Goal: Task Accomplishment & Management: Manage account settings

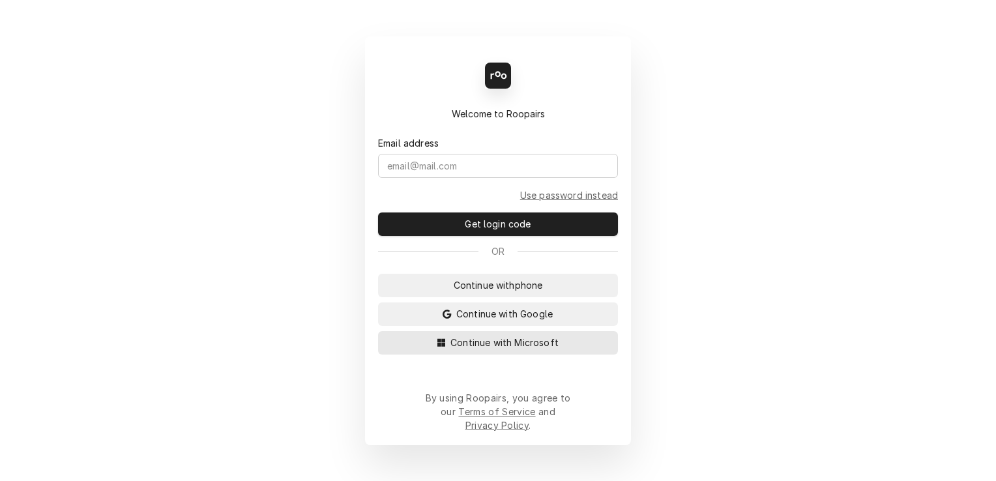
click at [533, 349] on span "Continue with Microsoft" at bounding box center [504, 343] width 113 height 14
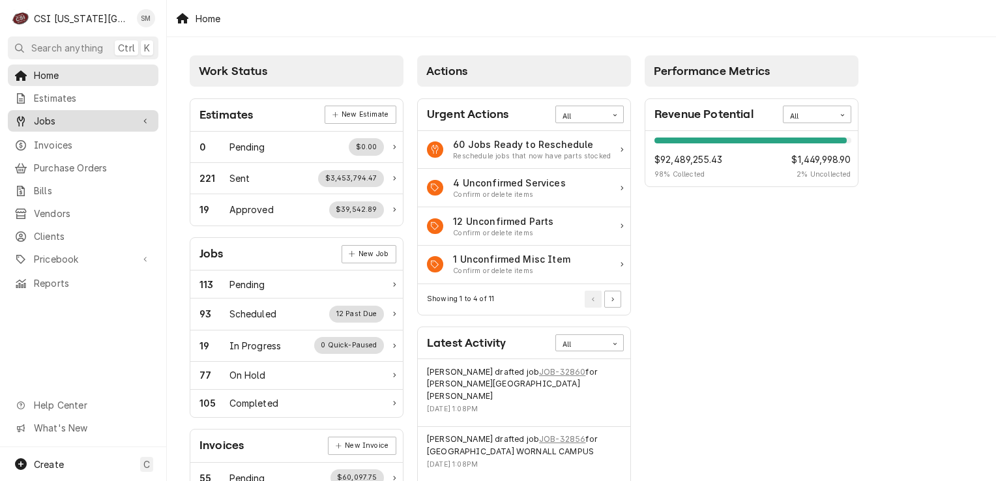
click at [52, 114] on span "Jobs" at bounding box center [83, 121] width 98 height 14
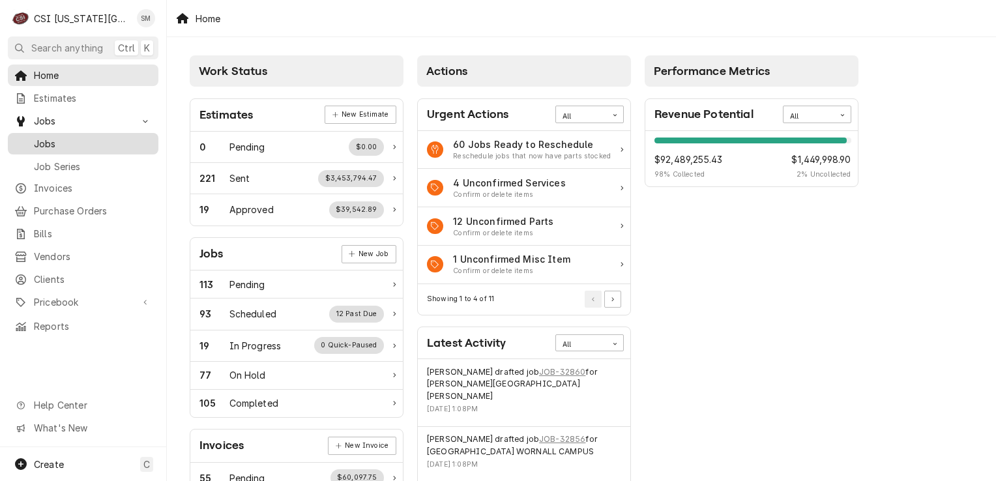
click at [57, 133] on link "Jobs" at bounding box center [83, 144] width 151 height 22
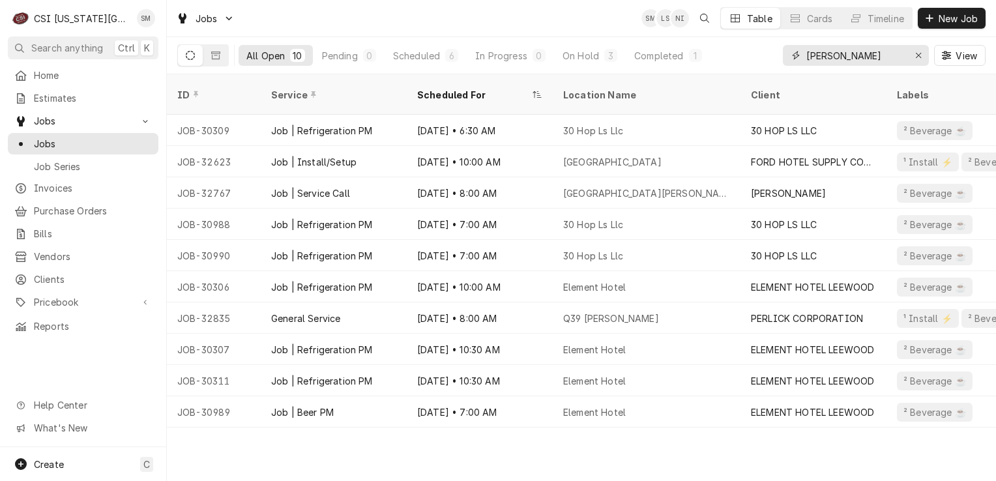
click at [845, 53] on input "sean" at bounding box center [855, 55] width 98 height 21
type input "s"
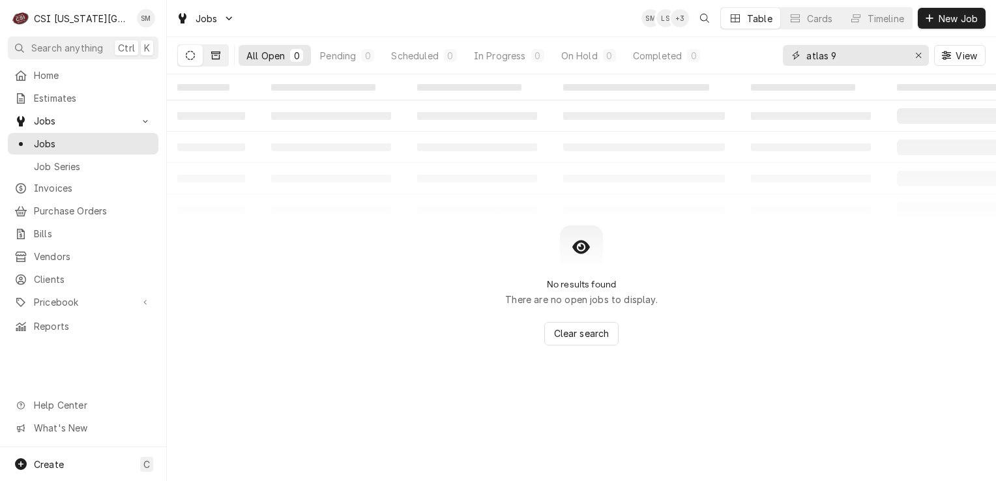
type input "atlas 9"
click at [211, 60] on button "Dynamic Content Wrapper" at bounding box center [215, 55] width 25 height 21
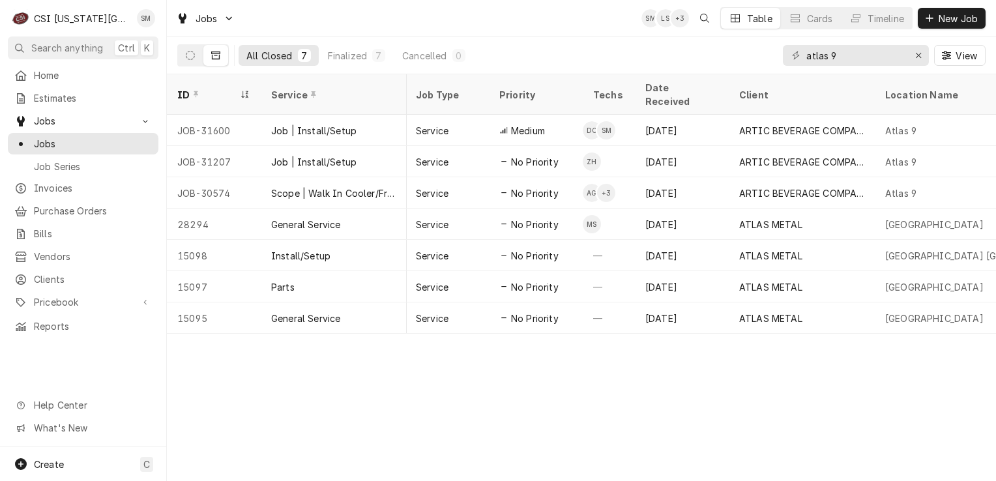
scroll to position [0, 315]
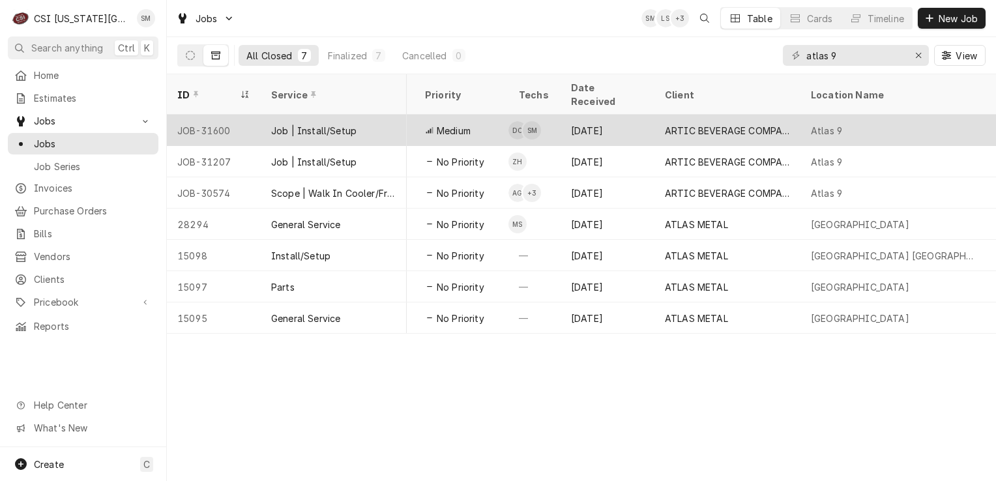
click at [701, 124] on div "ARTIC BEVERAGE COMPANY" at bounding box center [727, 131] width 125 height 14
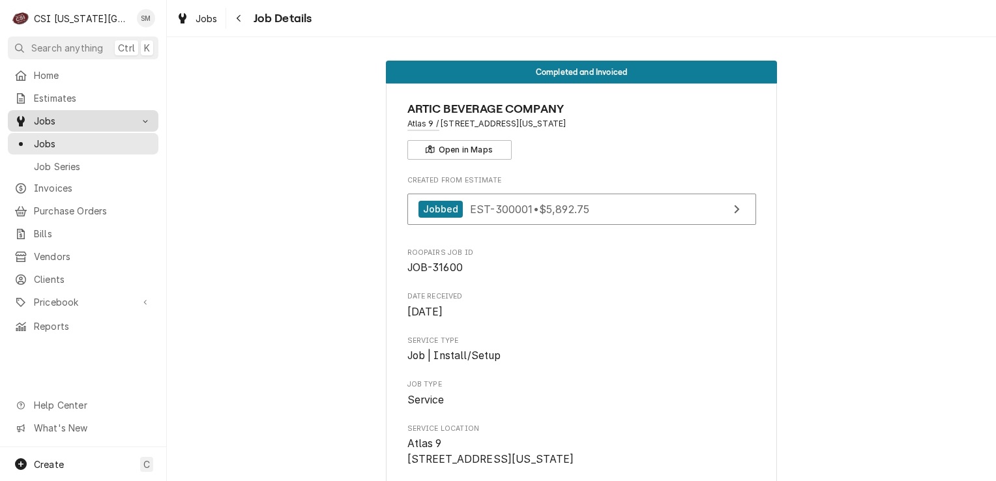
click at [61, 121] on span "Jobs" at bounding box center [83, 121] width 98 height 14
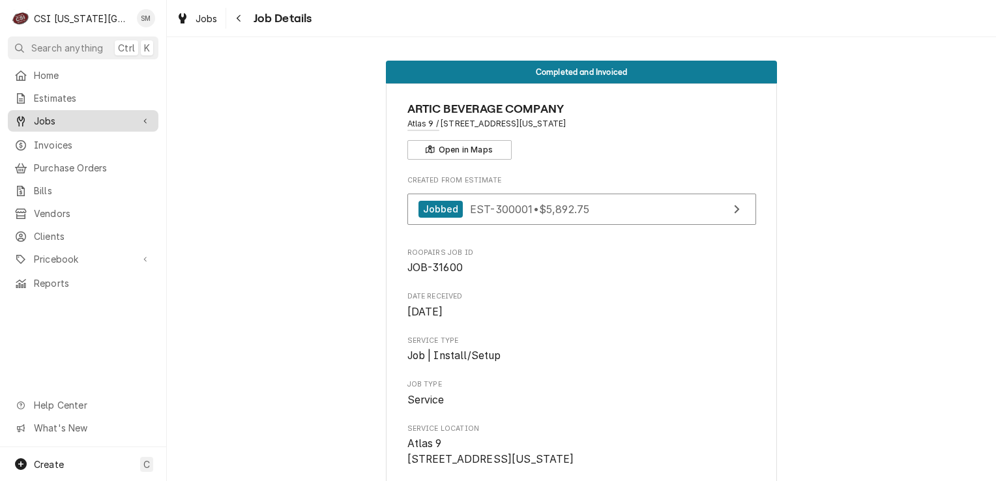
click at [61, 121] on span "Jobs" at bounding box center [83, 121] width 98 height 14
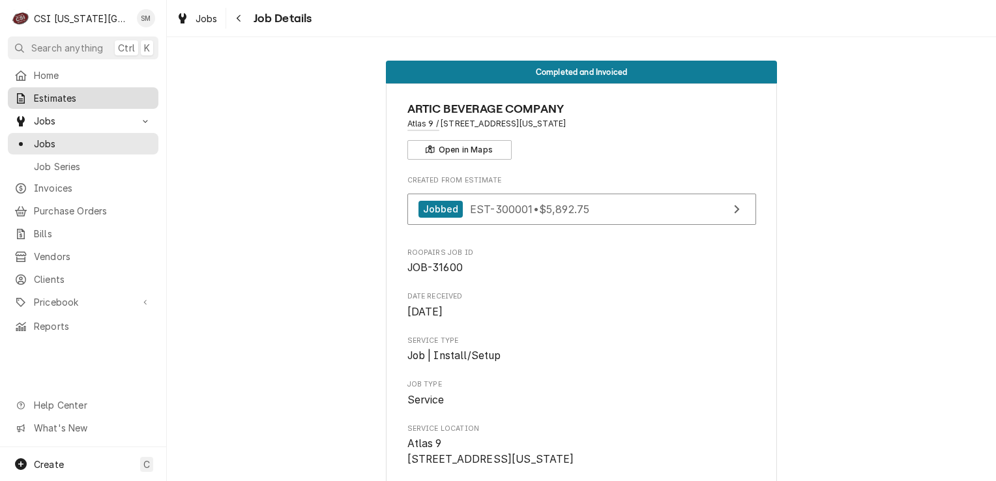
click at [61, 87] on link "Estimates" at bounding box center [83, 98] width 151 height 22
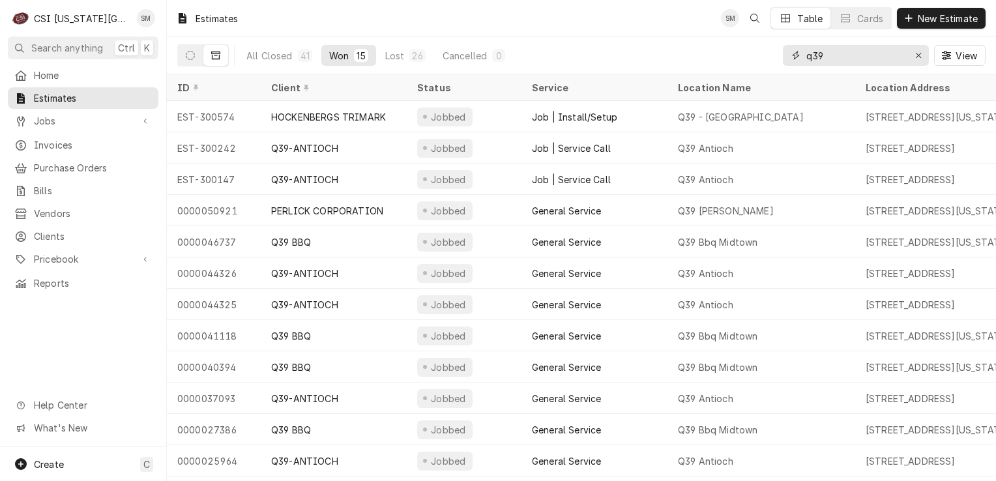
click at [837, 59] on input "q39" at bounding box center [855, 55] width 98 height 21
type input "q"
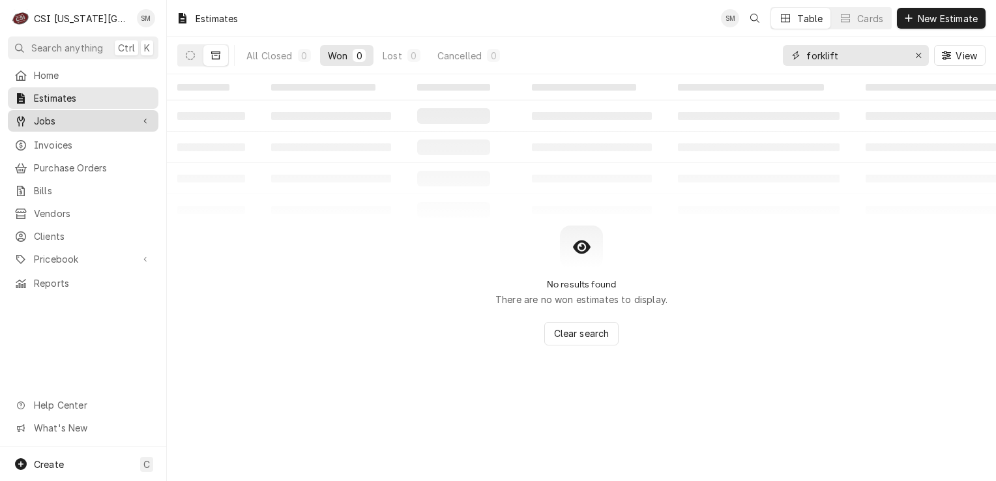
type input "forklift"
click at [71, 116] on span "Jobs" at bounding box center [83, 121] width 98 height 14
click at [65, 121] on span "Jobs" at bounding box center [83, 121] width 98 height 14
click at [191, 55] on icon "Dynamic Content Wrapper" at bounding box center [190, 55] width 9 height 9
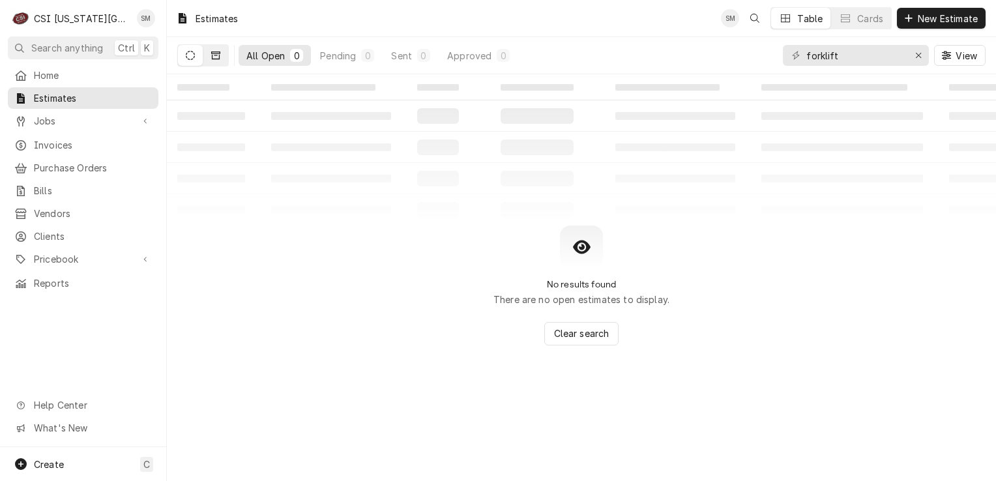
click at [224, 63] on button "Dynamic Content Wrapper" at bounding box center [215, 55] width 25 height 21
click at [65, 119] on span "Jobs" at bounding box center [83, 121] width 98 height 14
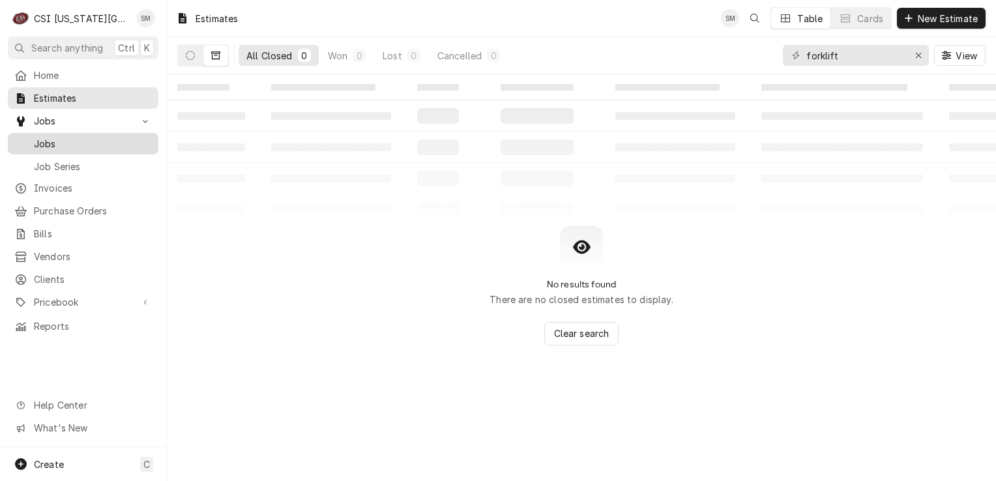
click at [63, 139] on span "Jobs" at bounding box center [93, 144] width 118 height 14
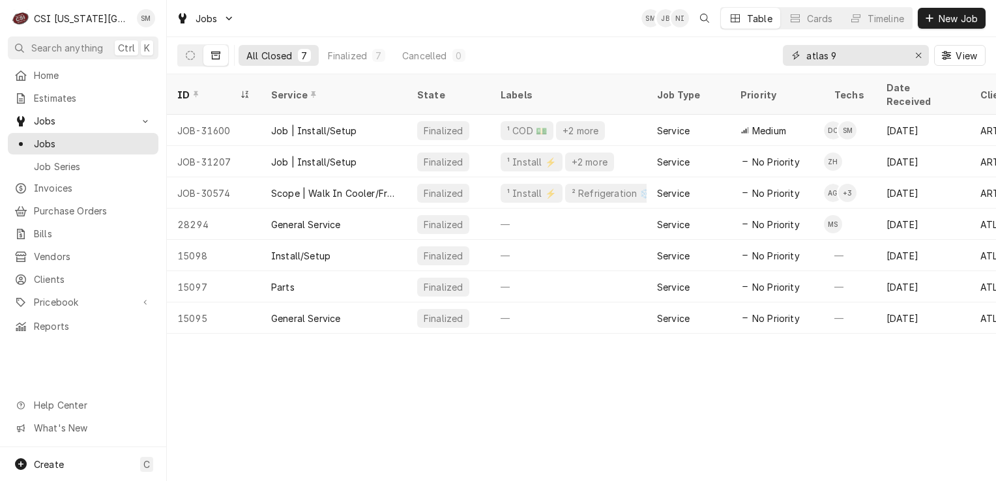
click at [838, 61] on input "atlas 9" at bounding box center [855, 55] width 98 height 21
type input "a"
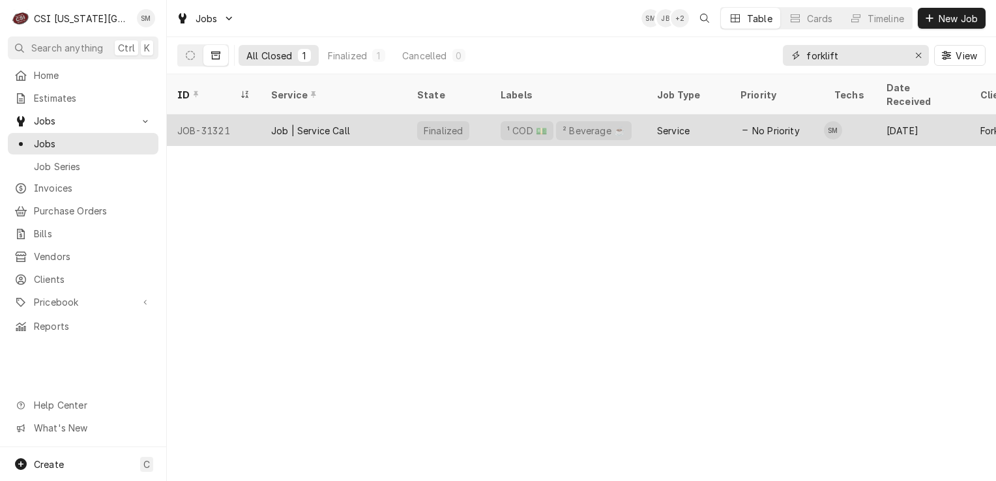
type input "forklift"
click at [679, 124] on div "Service" at bounding box center [673, 131] width 33 height 14
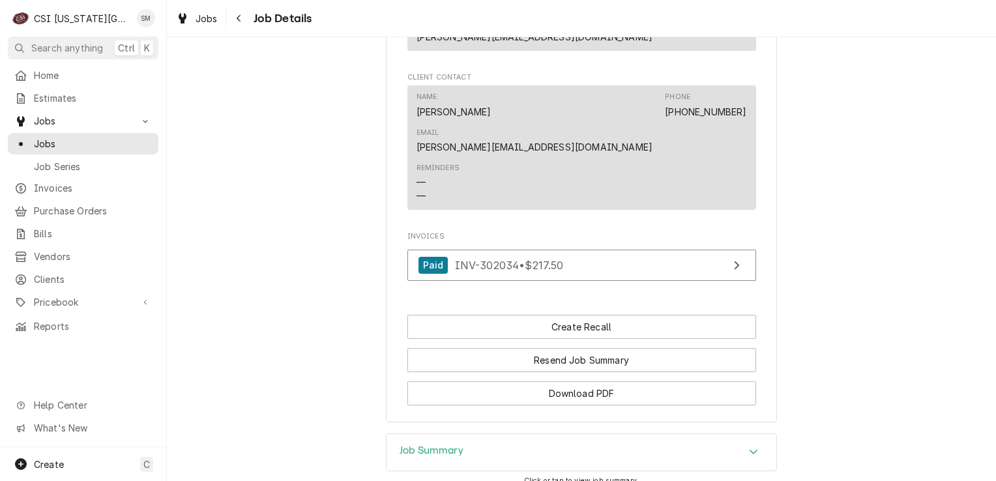
scroll to position [1076, 0]
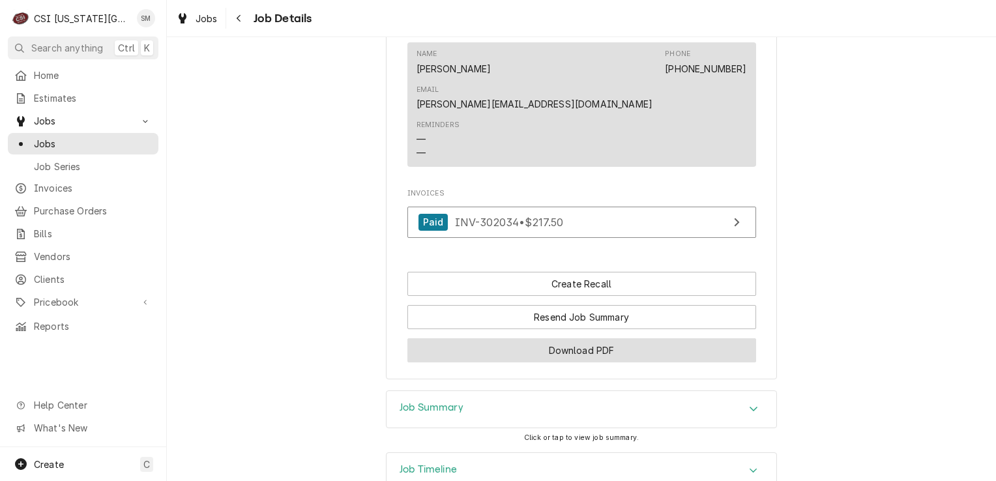
click at [563, 338] on button "Download PDF" at bounding box center [581, 350] width 349 height 24
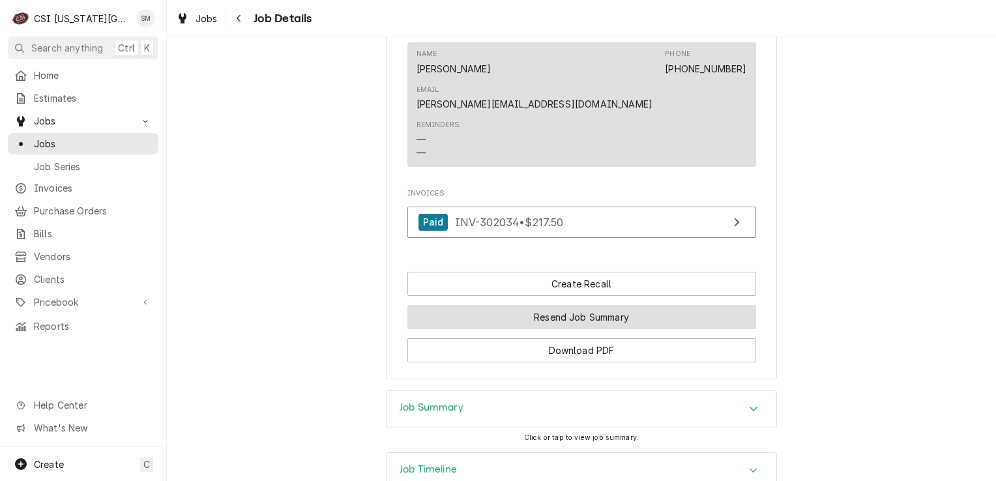
click at [553, 305] on button "Resend Job Summary" at bounding box center [581, 317] width 349 height 24
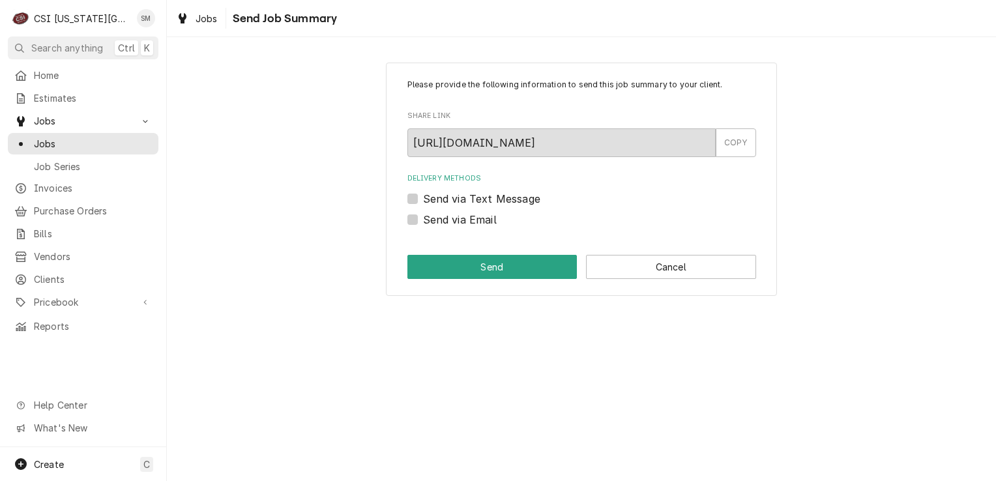
click at [423, 201] on label "Send via Text Message" at bounding box center [481, 199] width 117 height 16
click at [423, 201] on input "Send via Text Message" at bounding box center [597, 205] width 349 height 29
checkbox input "true"
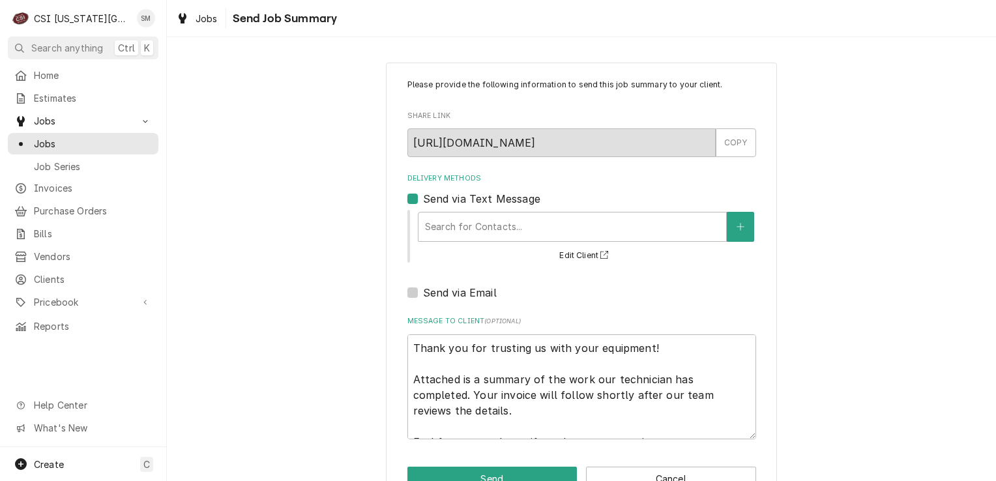
click at [413, 289] on div "Send via Email" at bounding box center [581, 293] width 349 height 16
click at [423, 294] on label "Send via Email" at bounding box center [460, 293] width 74 height 16
click at [423, 294] on input "Send via Email" at bounding box center [597, 299] width 349 height 29
checkbox input "true"
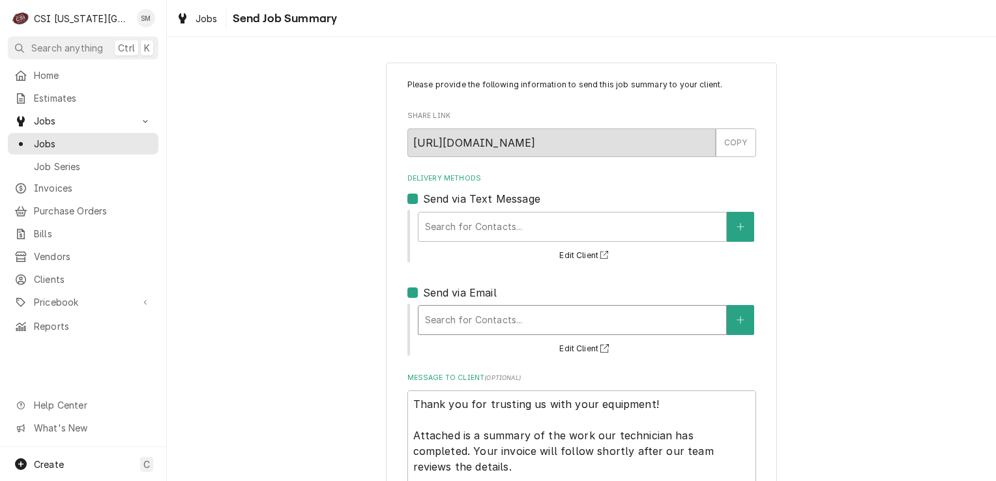
click at [463, 327] on div "Delivery Methods" at bounding box center [572, 319] width 295 height 23
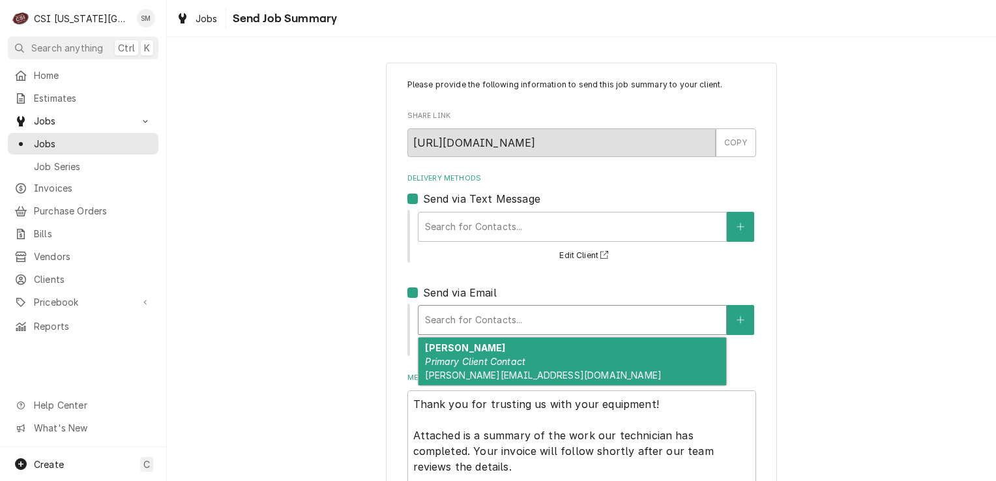
click at [468, 370] on span "[PERSON_NAME][EMAIL_ADDRESS][DOMAIN_NAME]" at bounding box center [543, 375] width 237 height 11
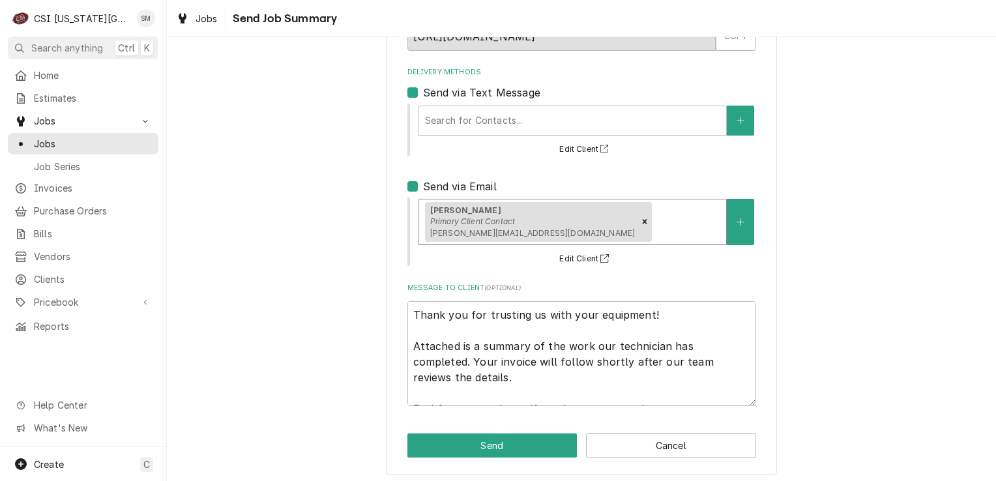
scroll to position [110, 0]
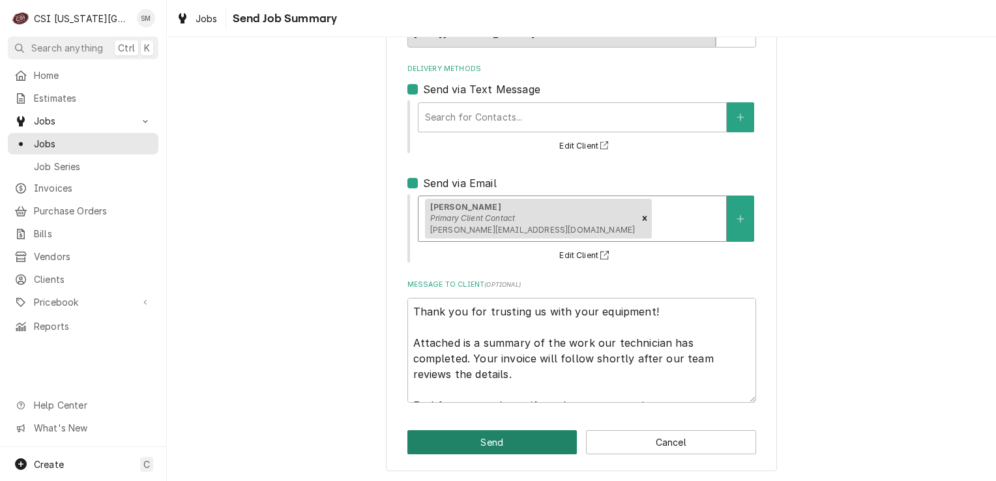
click at [483, 442] on button "Send" at bounding box center [492, 442] width 170 height 24
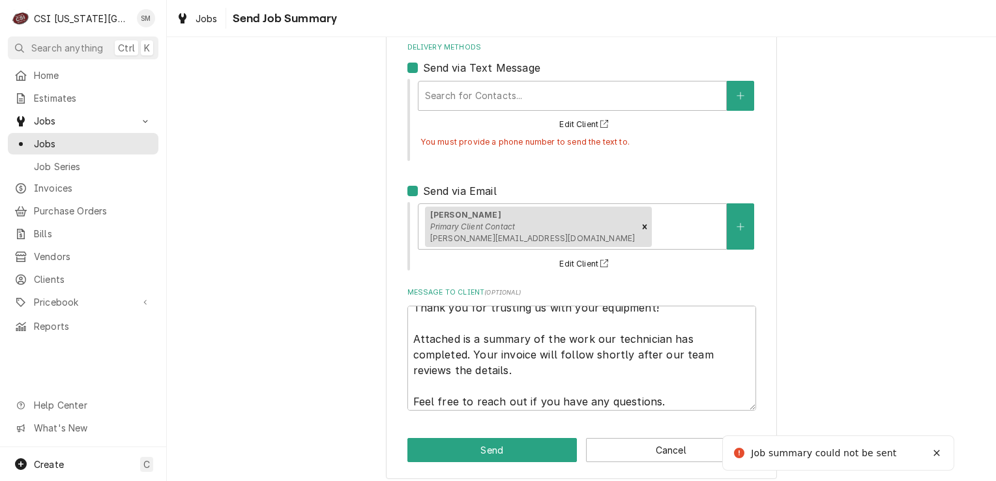
scroll to position [16, 0]
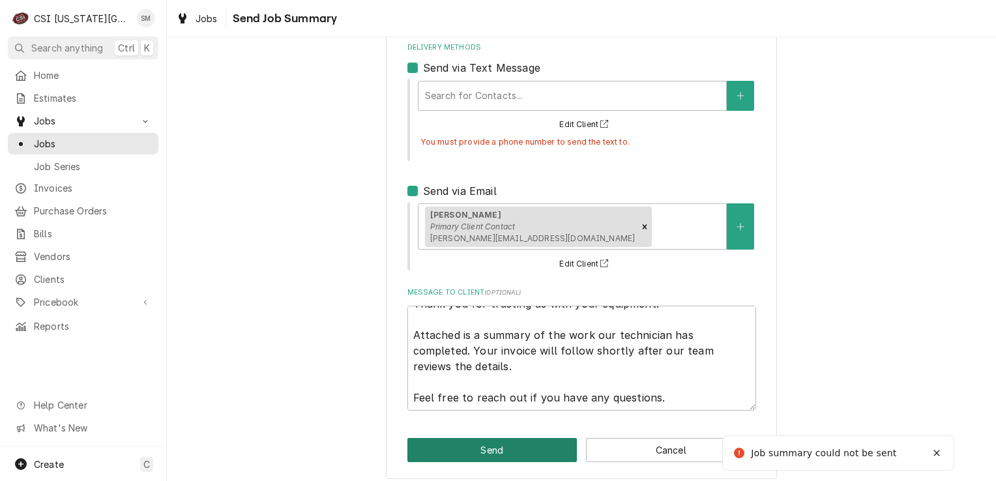
click at [483, 444] on button "Send" at bounding box center [492, 450] width 170 height 24
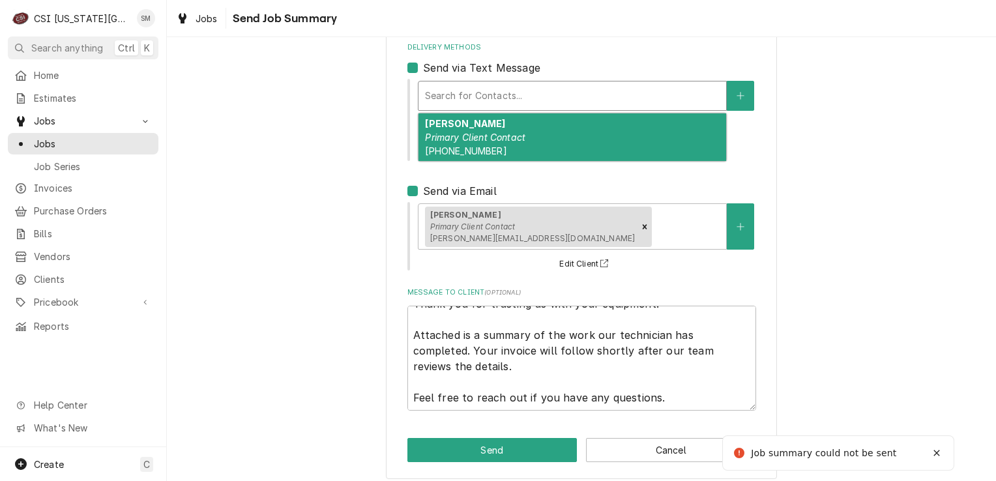
click at [538, 95] on div "Delivery Methods" at bounding box center [572, 95] width 295 height 23
click at [485, 134] on em "Primary Client Contact" at bounding box center [475, 137] width 100 height 11
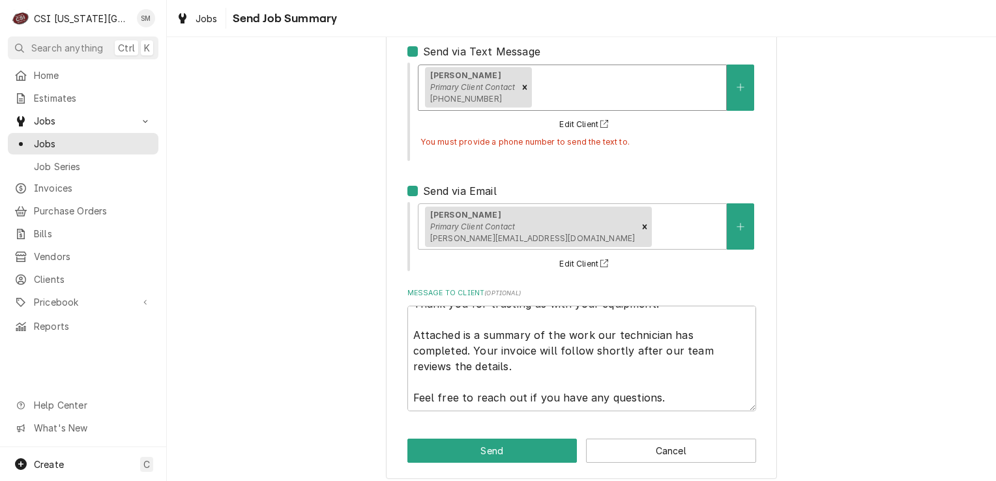
scroll to position [155, 0]
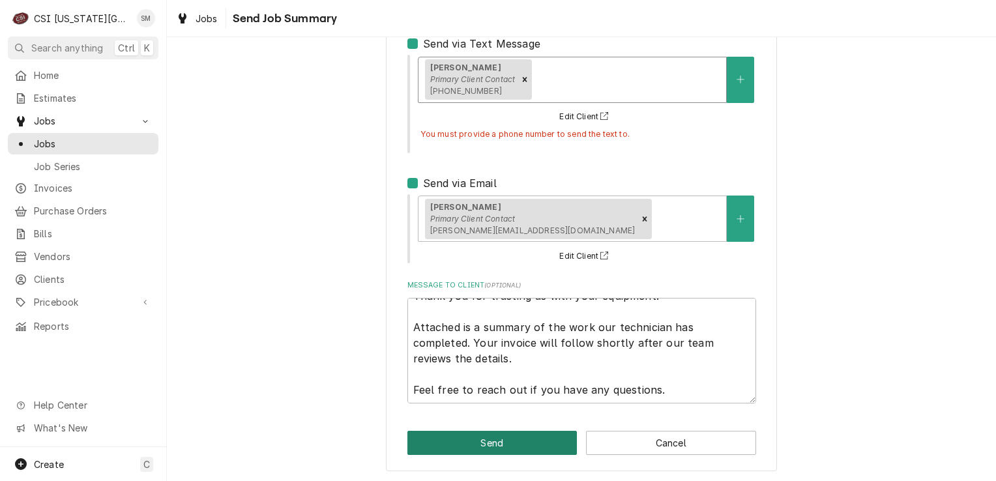
click at [494, 445] on button "Send" at bounding box center [492, 443] width 170 height 24
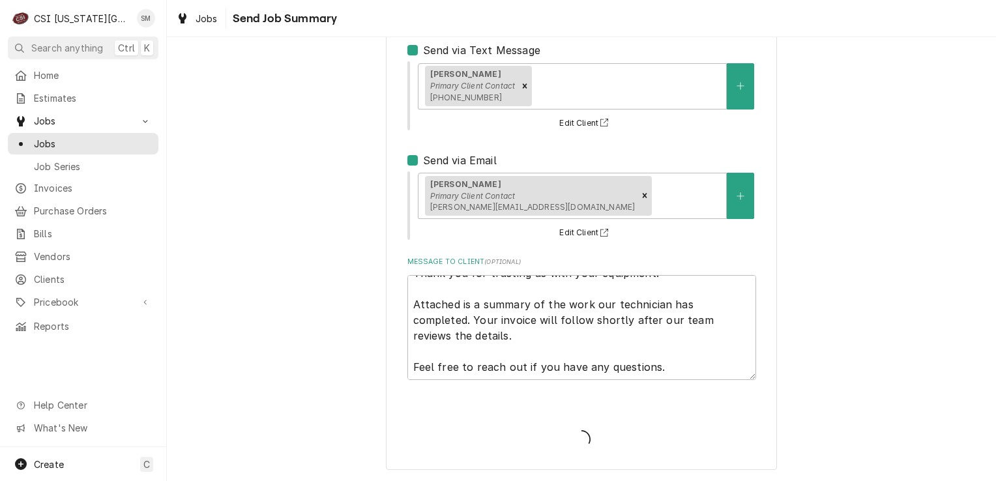
scroll to position [147, 0]
type textarea "x"
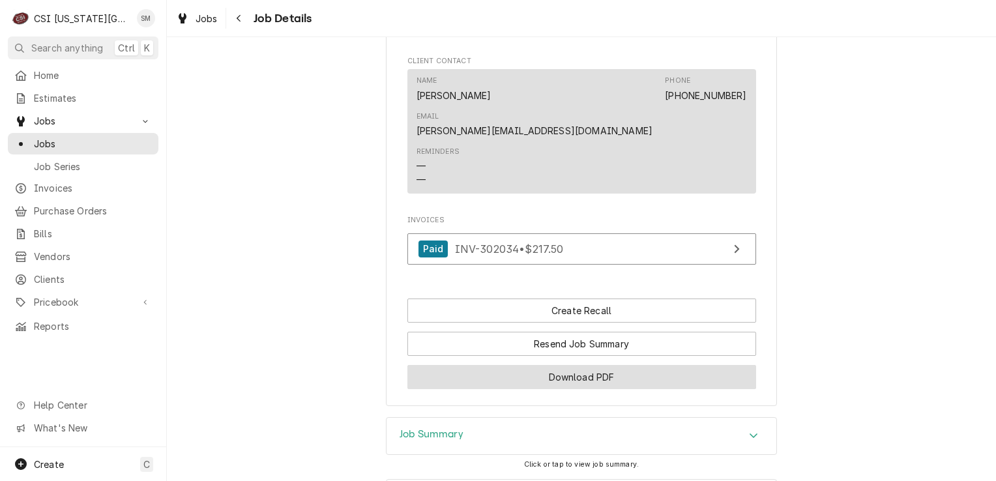
scroll to position [1076, 0]
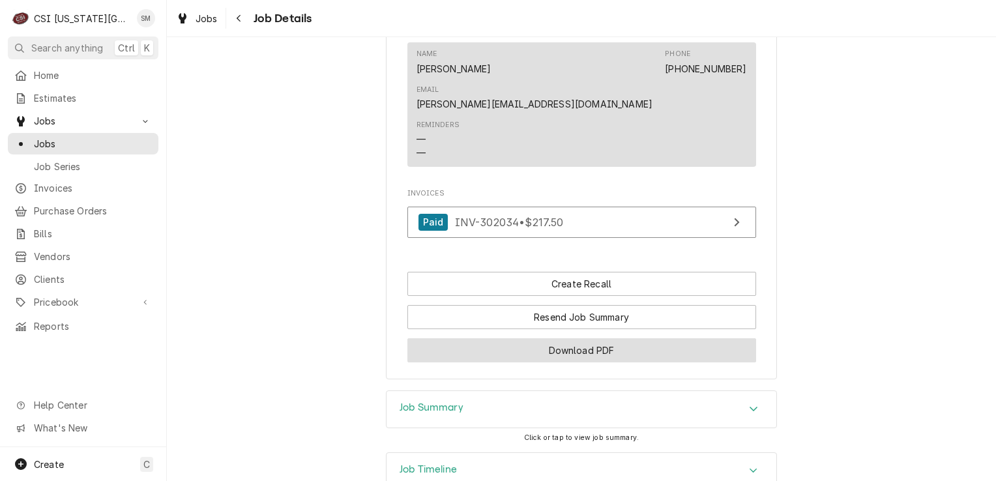
click at [572, 338] on button "Download PDF" at bounding box center [581, 350] width 349 height 24
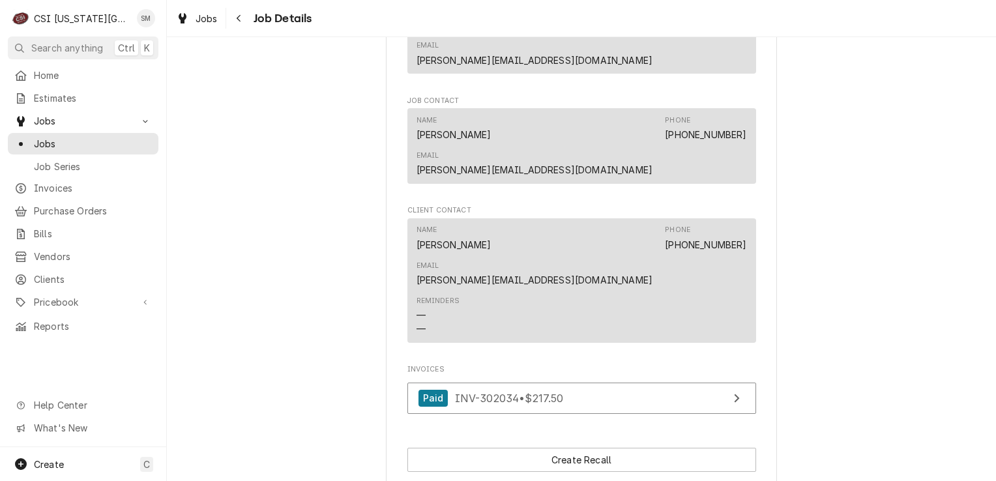
scroll to position [1043, 0]
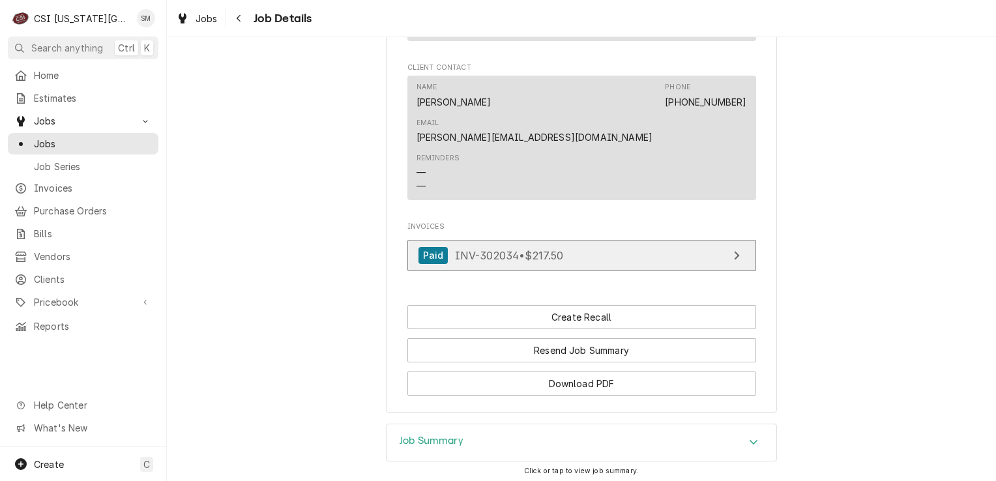
click at [710, 240] on link "Paid INV-302034 • $217.50" at bounding box center [581, 256] width 349 height 32
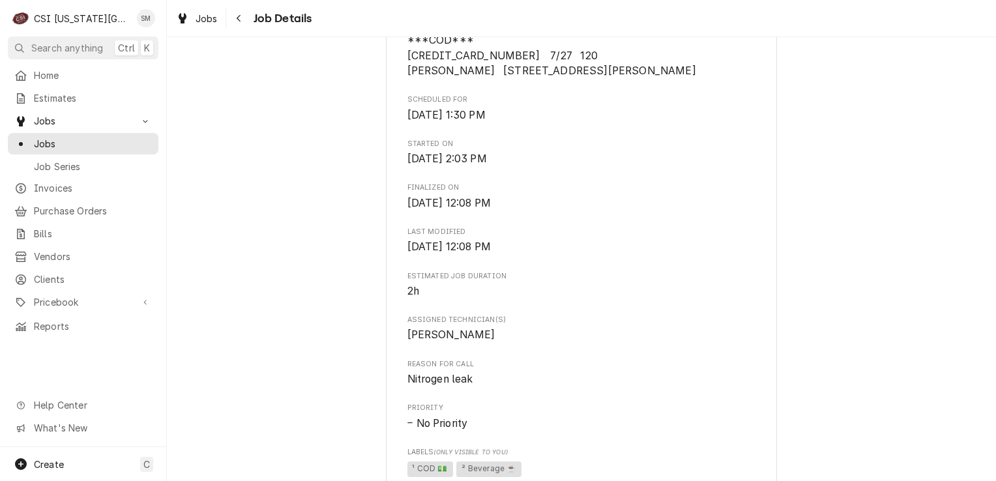
scroll to position [0, 0]
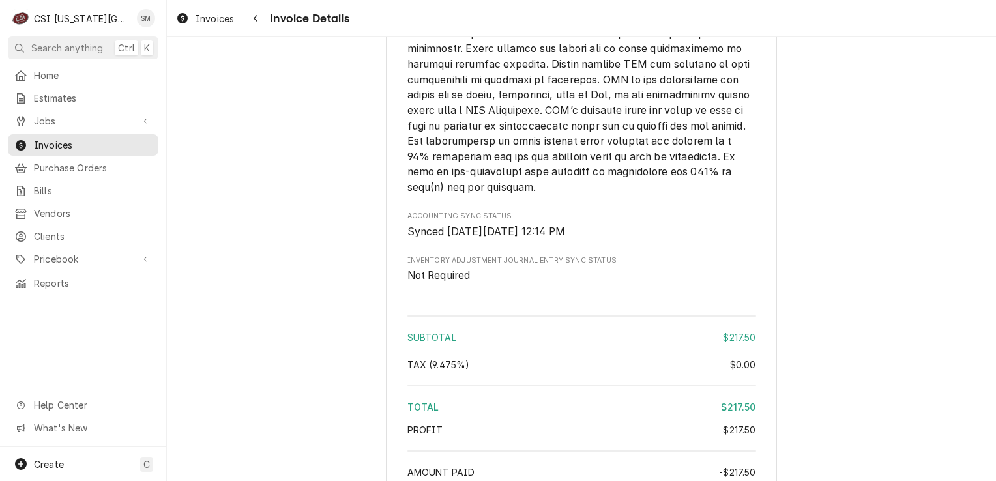
scroll to position [2250, 0]
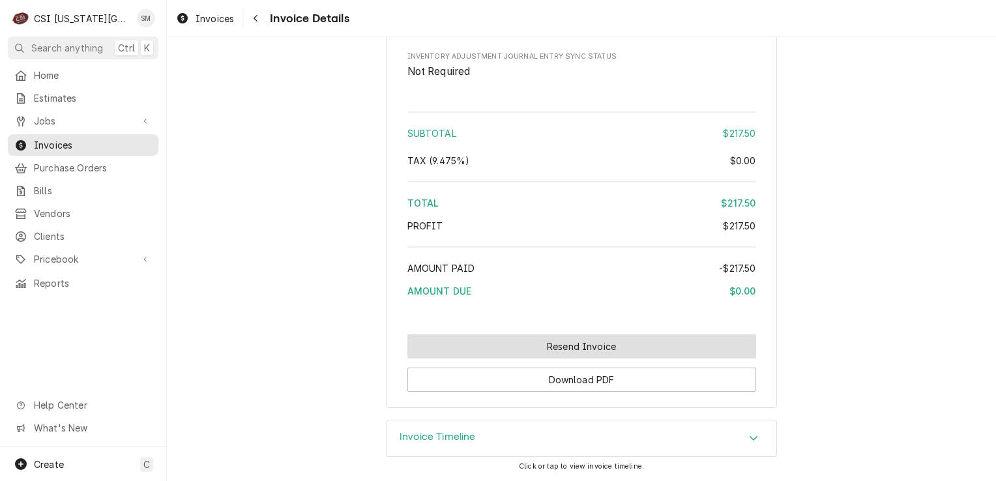
click at [572, 340] on button "Resend Invoice" at bounding box center [581, 346] width 349 height 24
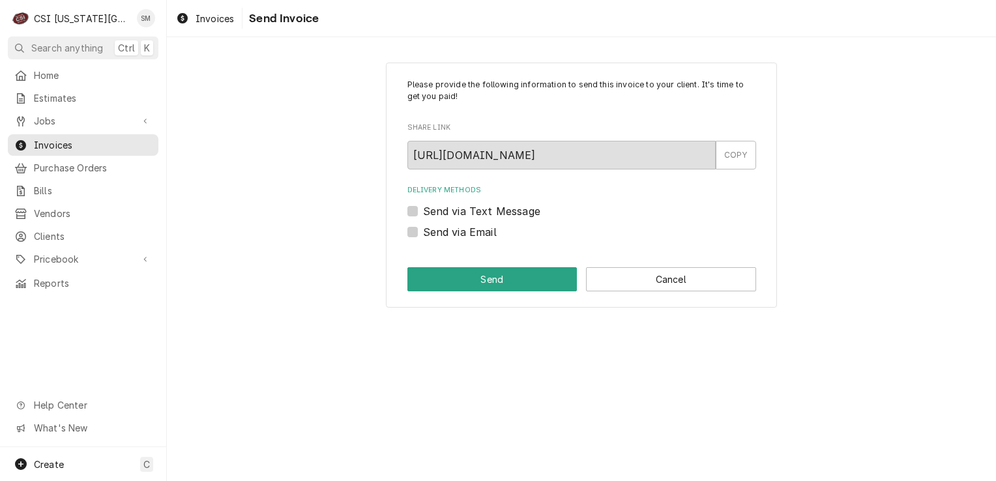
click at [423, 231] on label "Send via Email" at bounding box center [460, 232] width 74 height 16
click at [423, 231] on input "Send via Email" at bounding box center [597, 238] width 349 height 29
checkbox input "true"
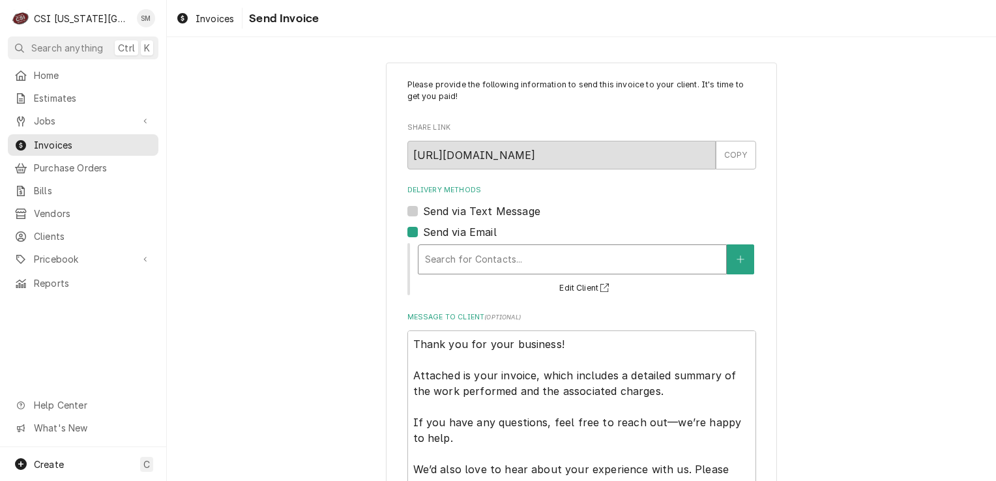
click at [506, 269] on div "Delivery Methods" at bounding box center [572, 259] width 295 height 23
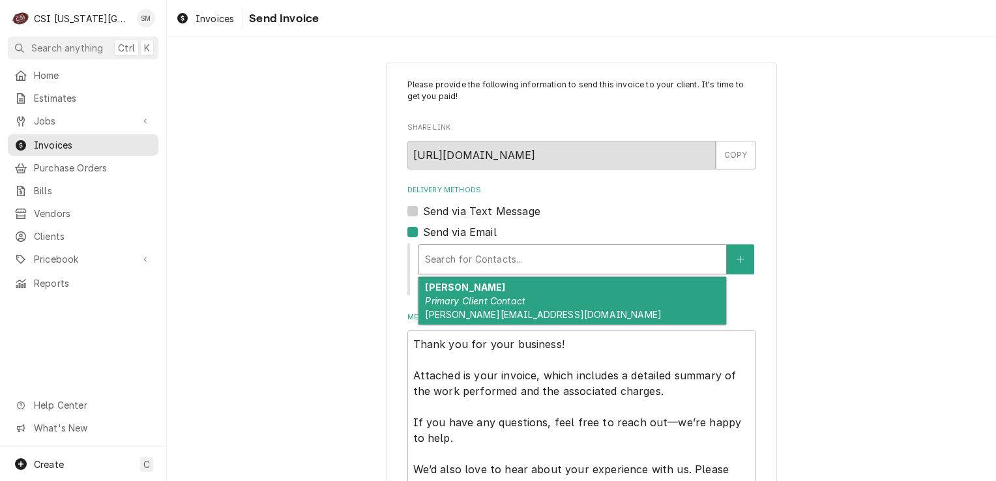
click at [480, 297] on em "Primary Client Contact" at bounding box center [475, 300] width 100 height 11
type textarea "x"
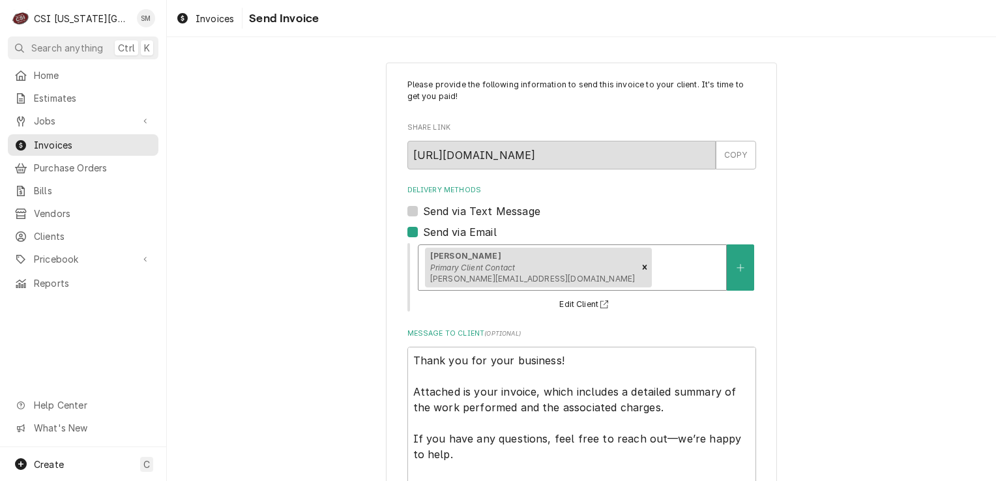
click at [423, 209] on label "Send via Text Message" at bounding box center [481, 211] width 117 height 16
click at [423, 209] on input "Send via Text Message" at bounding box center [597, 217] width 349 height 29
checkbox input "true"
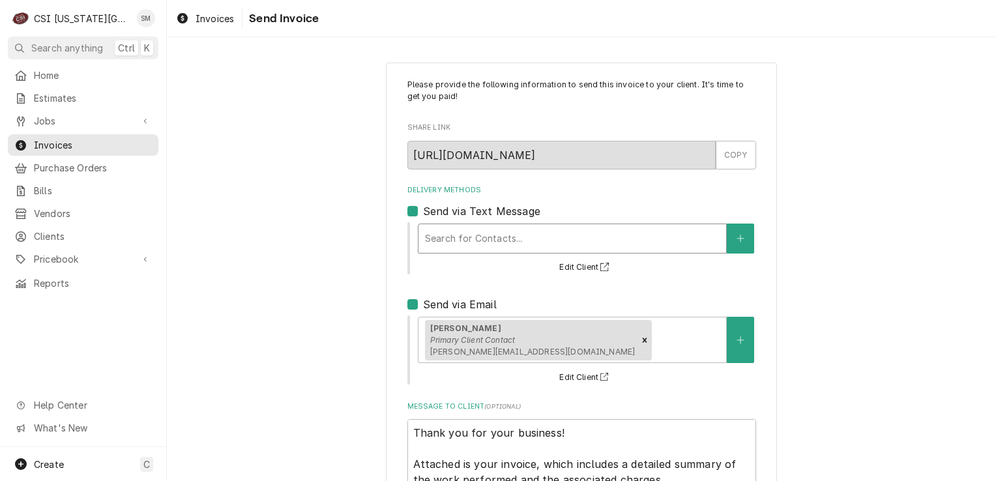
click at [480, 246] on div "Delivery Methods" at bounding box center [572, 238] width 295 height 23
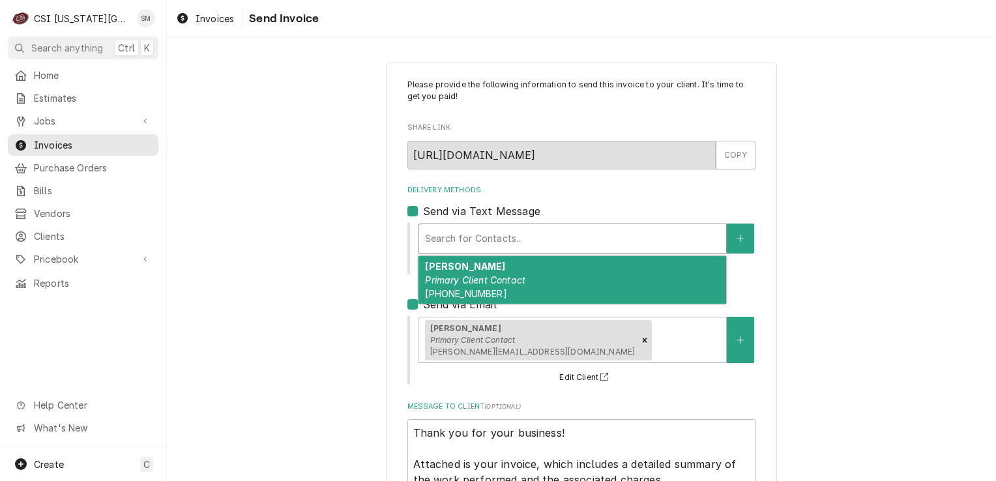
click at [467, 275] on em "Primary Client Contact" at bounding box center [475, 279] width 100 height 11
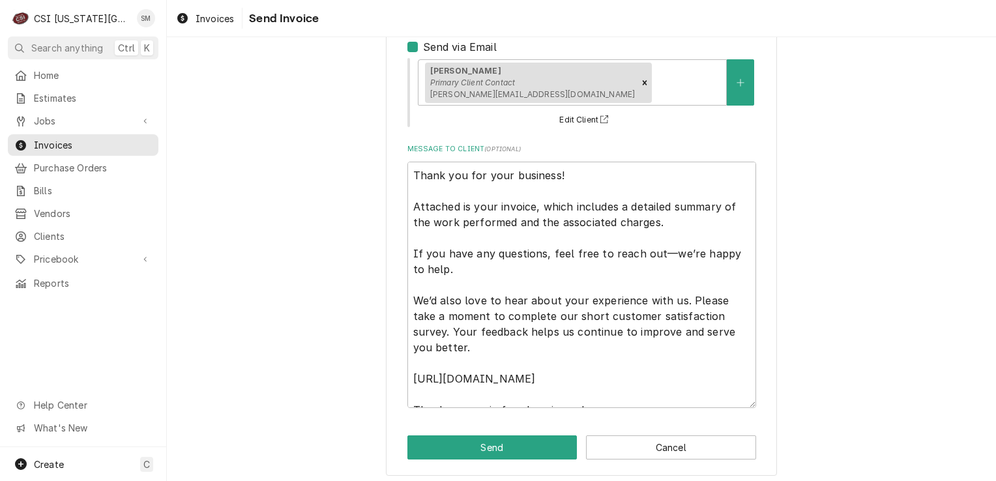
scroll to position [278, 0]
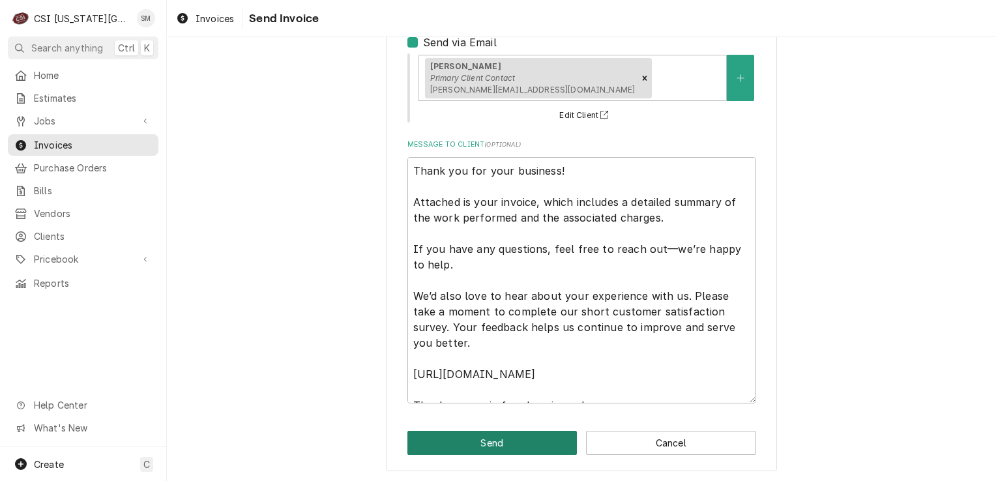
click at [497, 439] on button "Send" at bounding box center [492, 443] width 170 height 24
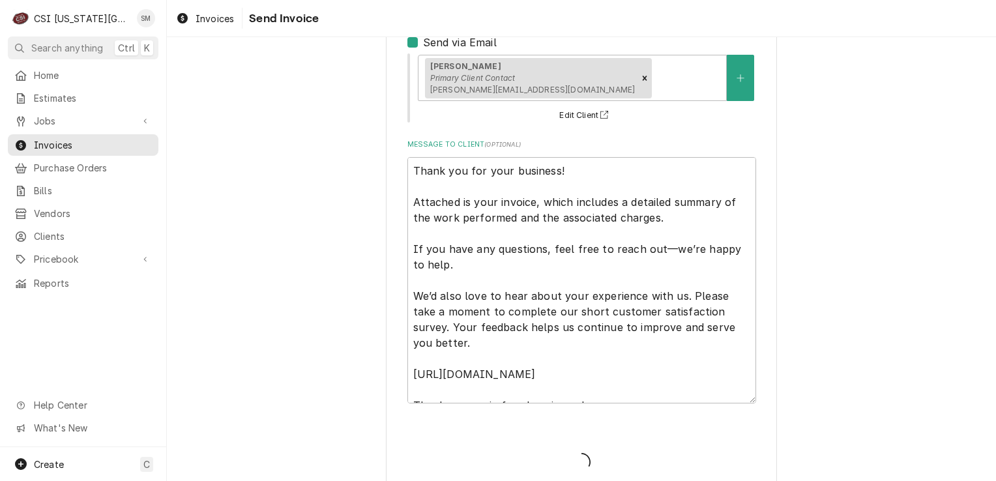
type textarea "x"
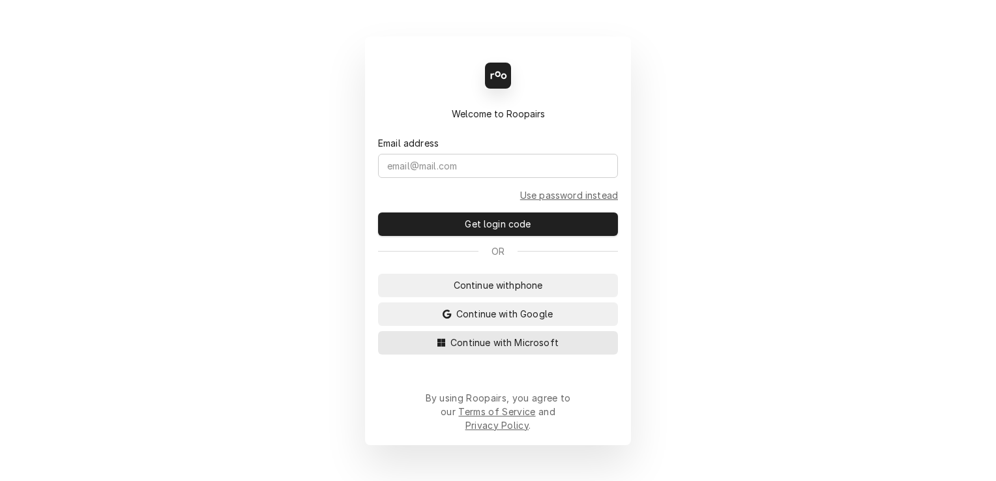
click at [499, 349] on span "Continue with Microsoft" at bounding box center [504, 343] width 113 height 14
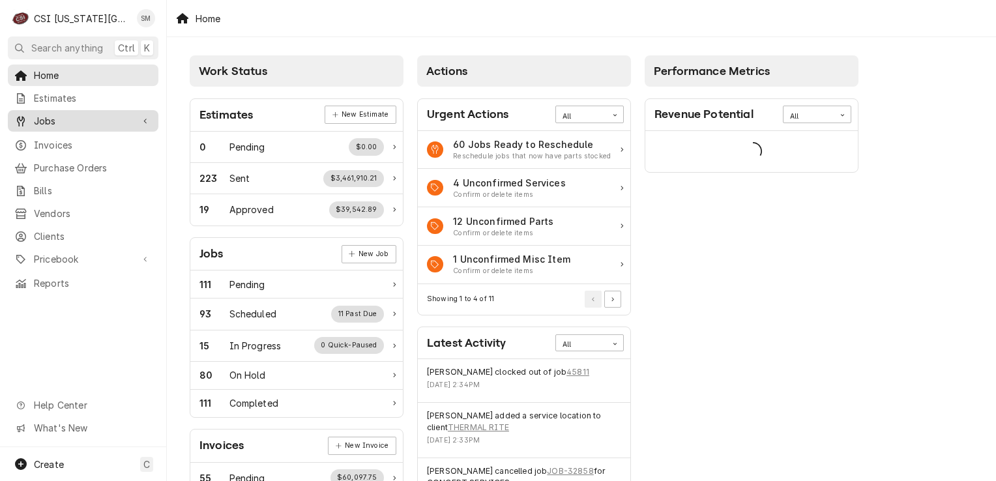
click at [50, 113] on div "Jobs" at bounding box center [82, 121] width 145 height 16
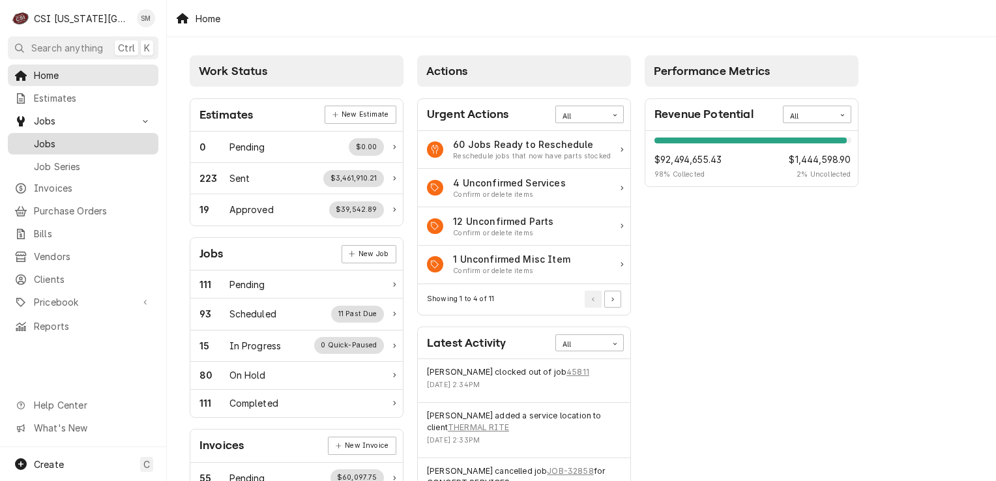
click at [68, 147] on div "Jobs" at bounding box center [82, 144] width 145 height 16
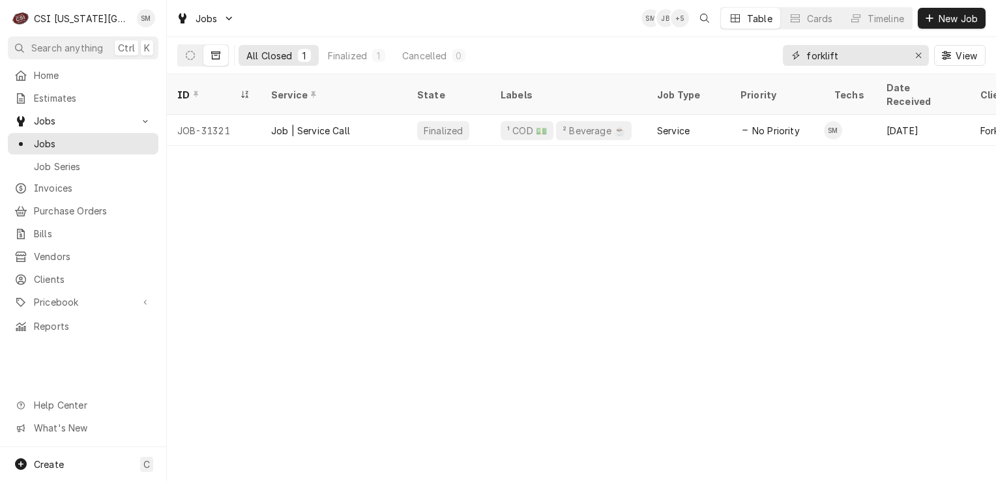
click at [845, 57] on input "forklift" at bounding box center [855, 55] width 98 height 21
type input "f"
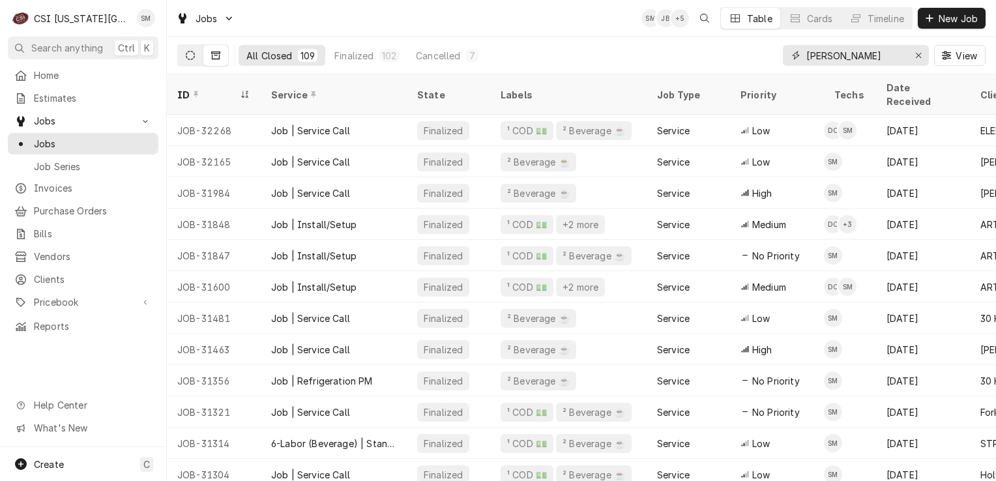
type input "[PERSON_NAME]"
click at [184, 48] on button "Dynamic Content Wrapper" at bounding box center [190, 55] width 25 height 21
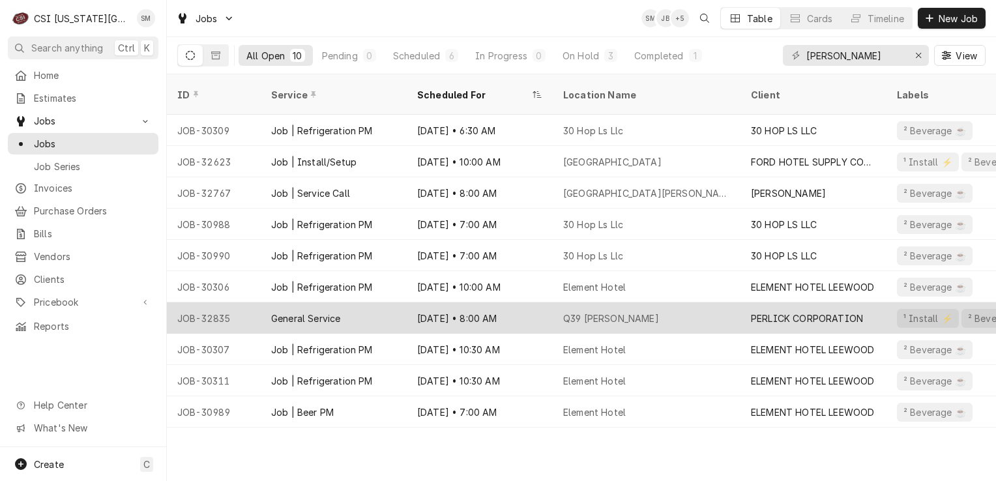
click at [478, 302] on div "Oct 17 • 8:00 AM" at bounding box center [480, 317] width 146 height 31
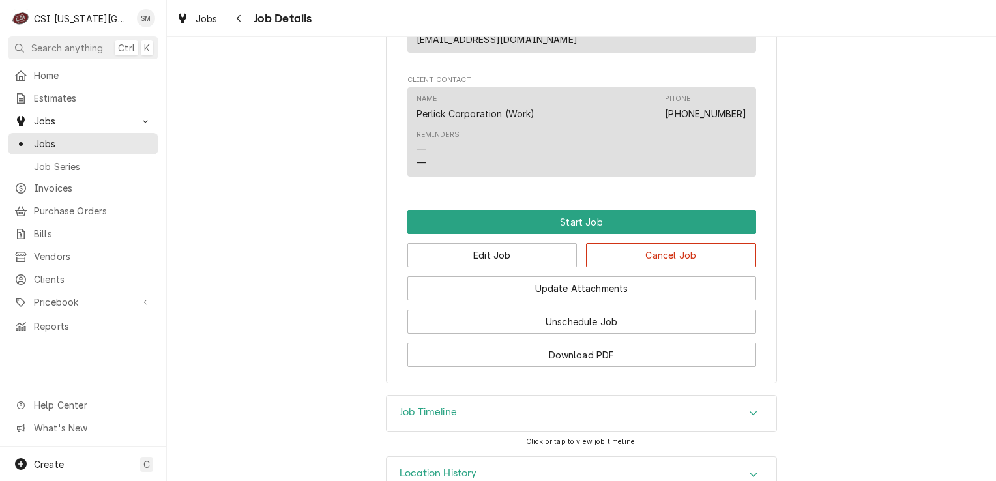
scroll to position [1176, 0]
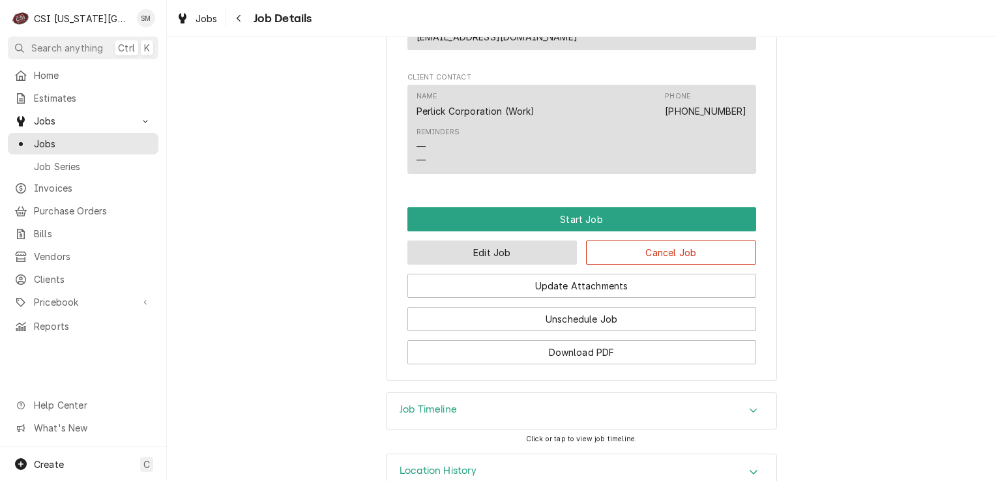
click at [483, 241] on button "Edit Job" at bounding box center [492, 253] width 170 height 24
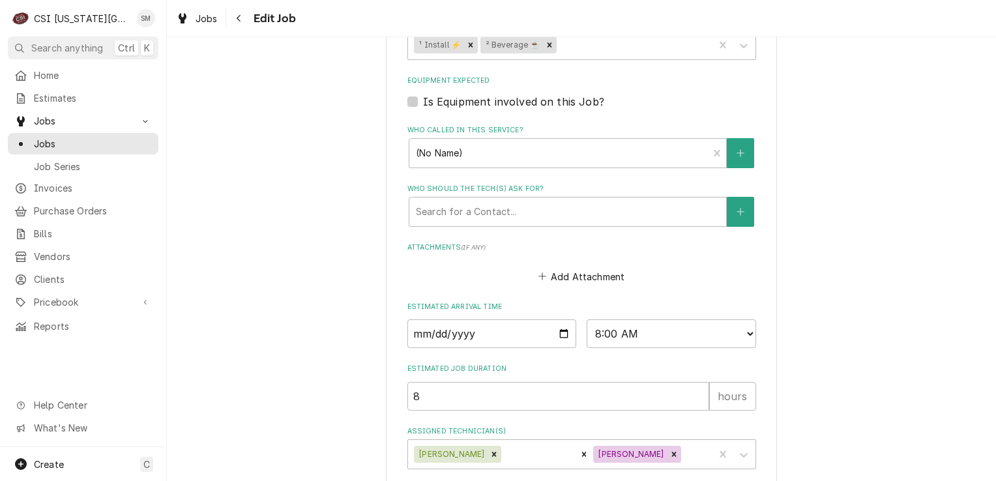
scroll to position [1062, 0]
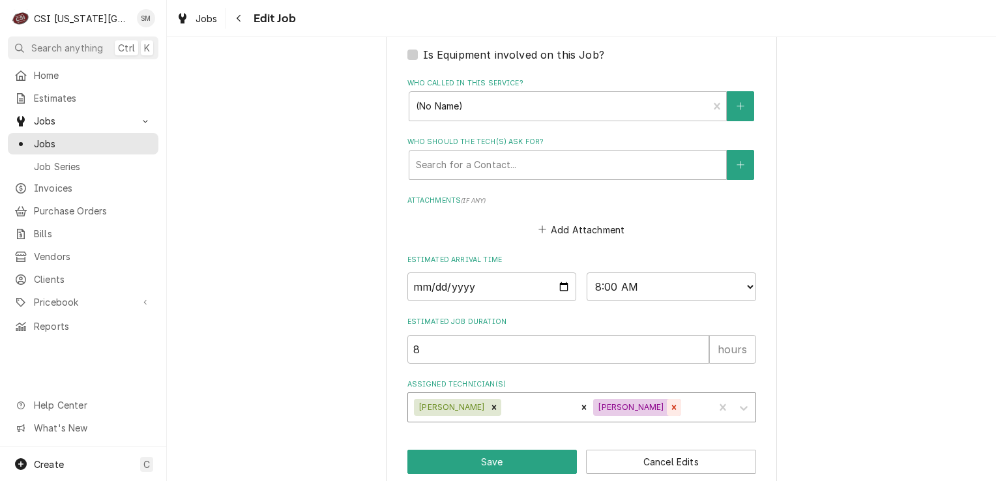
click at [667, 399] on div "Remove Will Larsen" at bounding box center [674, 407] width 14 height 17
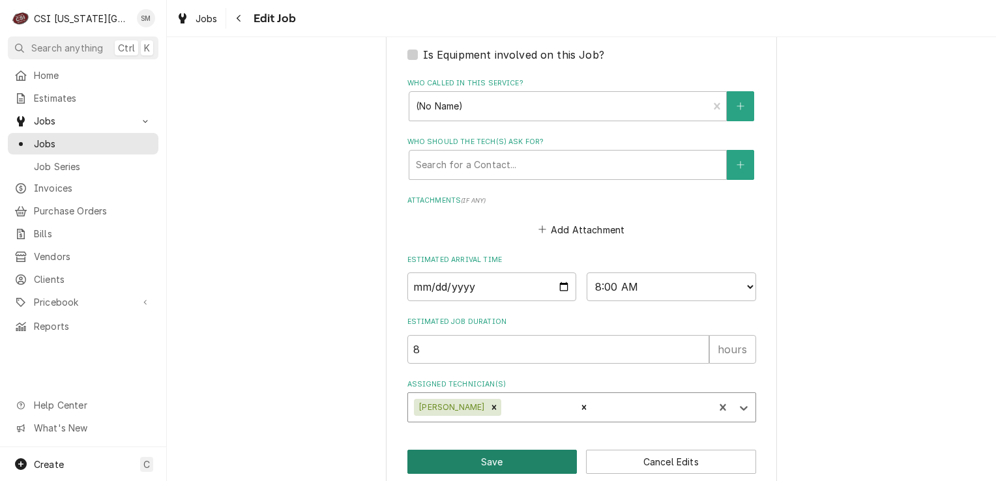
click at [475, 450] on button "Save" at bounding box center [492, 462] width 170 height 24
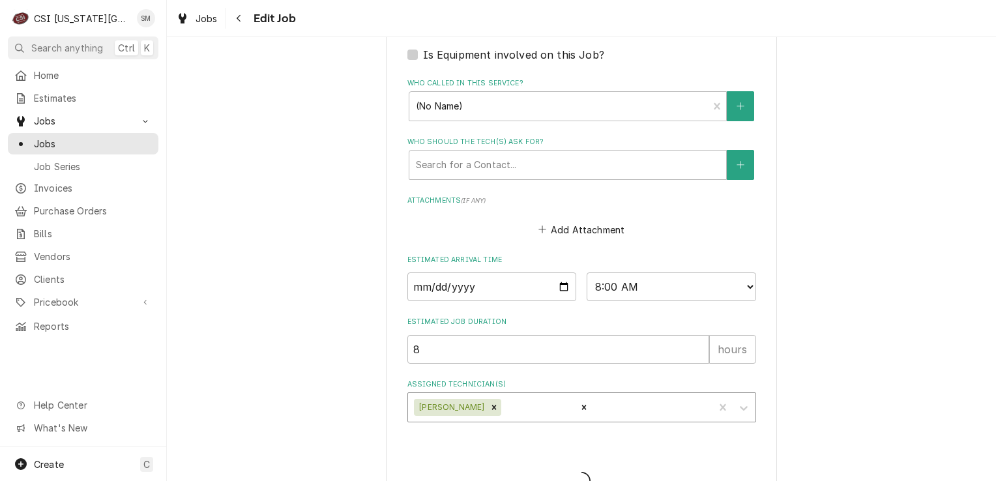
type textarea "x"
